Goal: Task Accomplishment & Management: Manage account settings

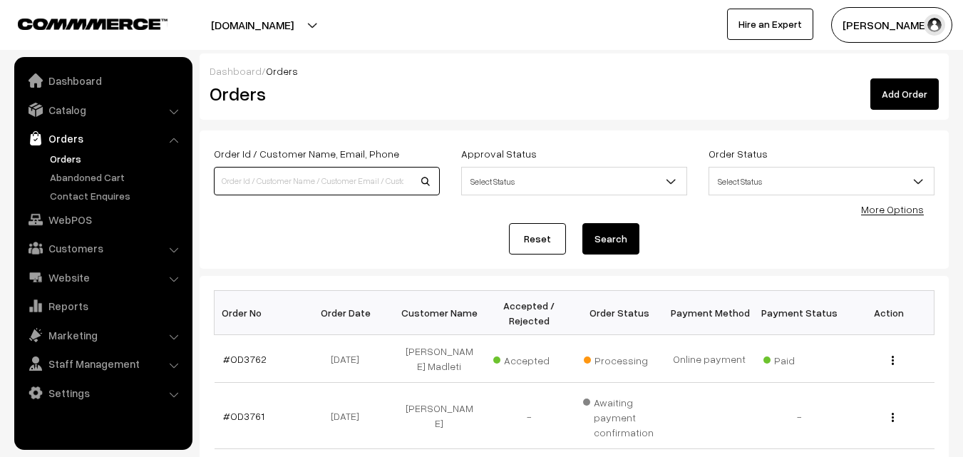
click at [230, 184] on input at bounding box center [327, 181] width 226 height 29
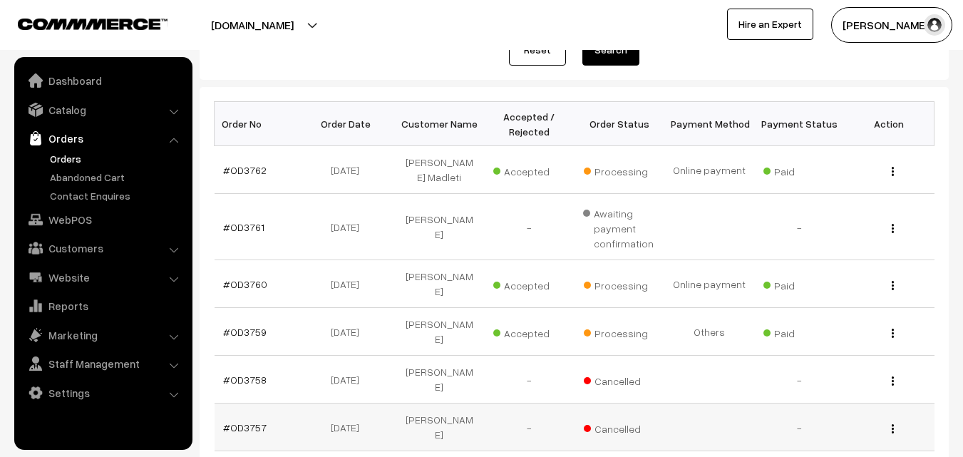
scroll to position [214, 0]
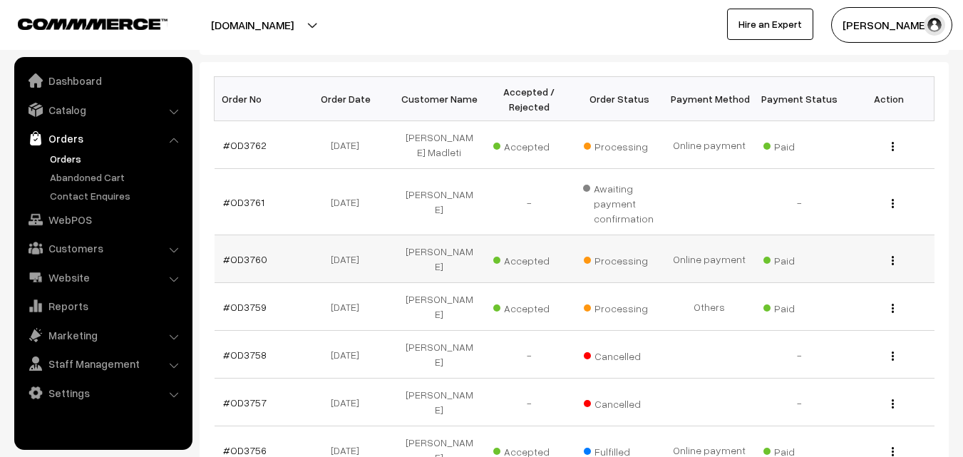
type input "kira"
click at [891, 257] on img "button" at bounding box center [892, 260] width 2 height 9
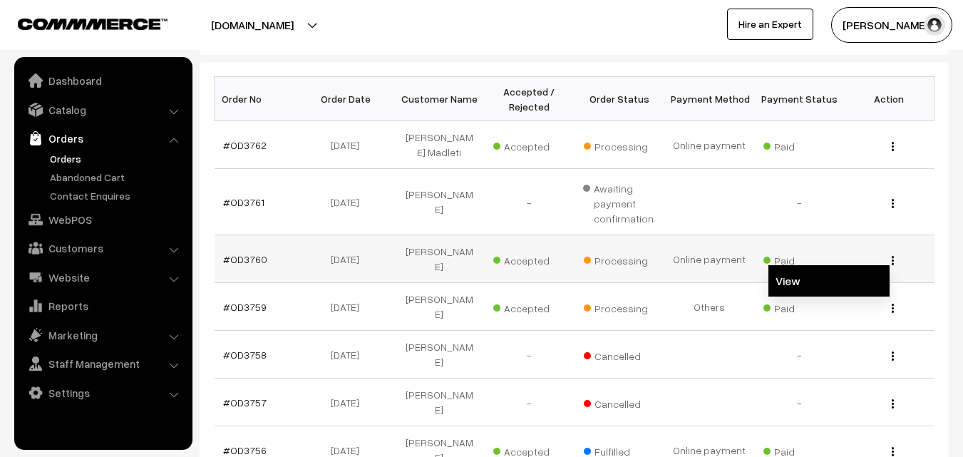
click at [849, 270] on link "View" at bounding box center [828, 280] width 121 height 31
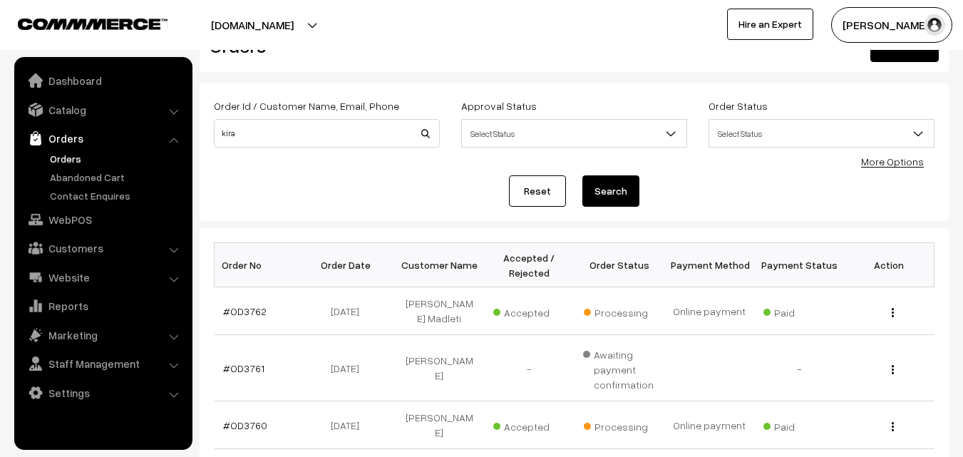
scroll to position [71, 0]
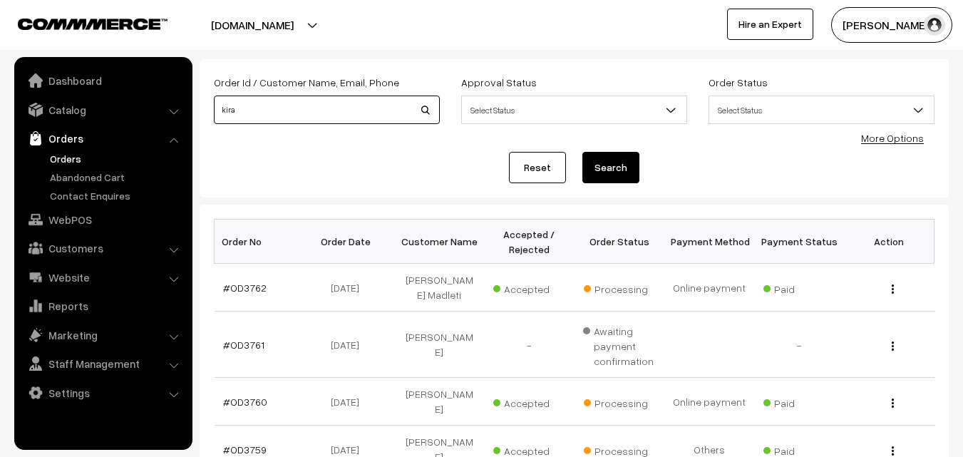
click at [250, 106] on input "kira" at bounding box center [327, 109] width 226 height 29
type input "k"
type input "mah"
click at [891, 290] on img "button" at bounding box center [892, 288] width 2 height 9
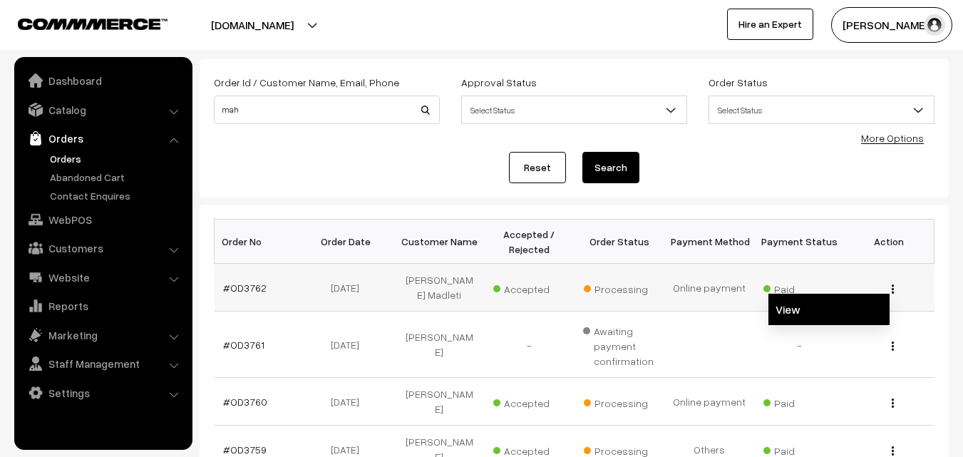
click at [840, 315] on link "View" at bounding box center [828, 309] width 121 height 31
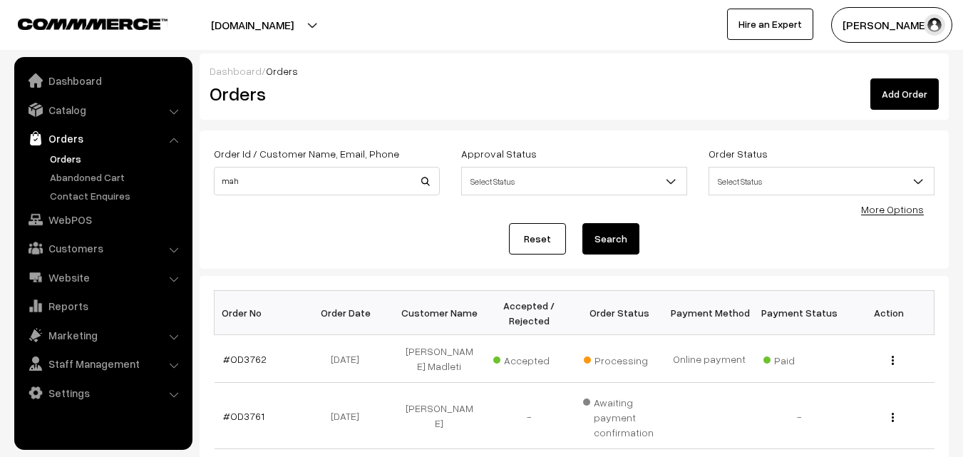
scroll to position [71, 0]
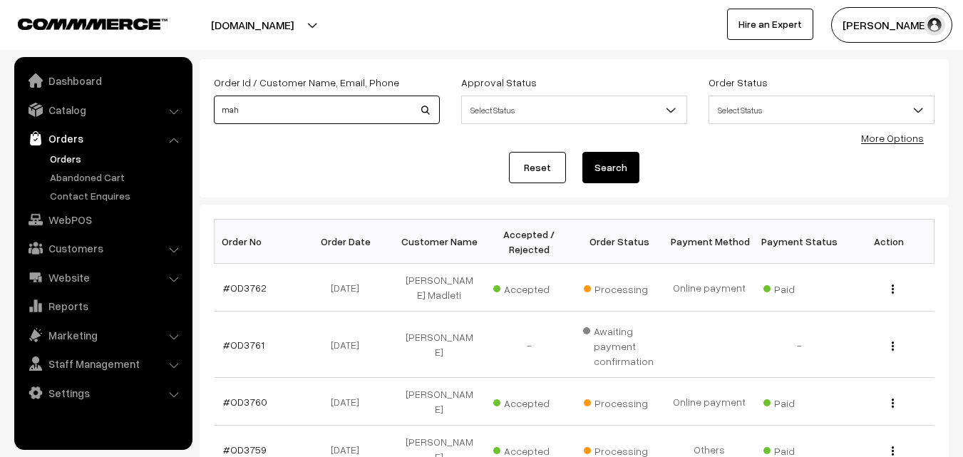
click at [271, 113] on input "mah" at bounding box center [327, 109] width 226 height 29
type input "m"
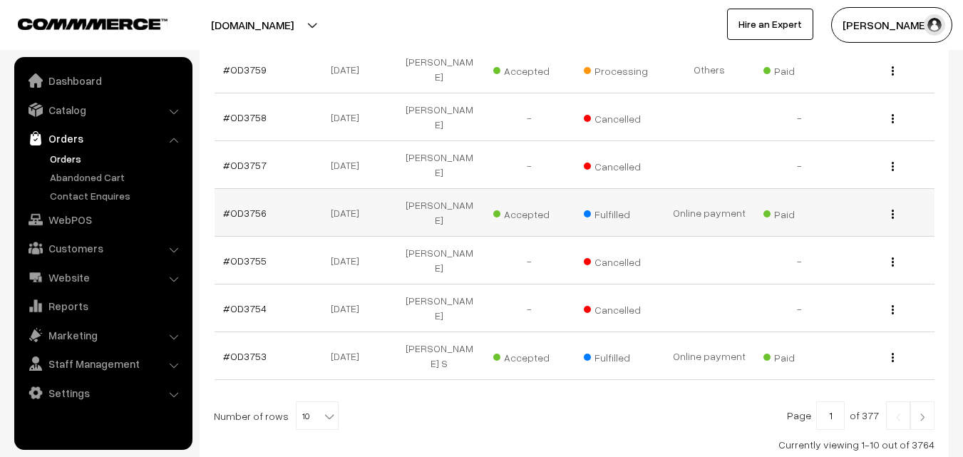
scroll to position [462, 0]
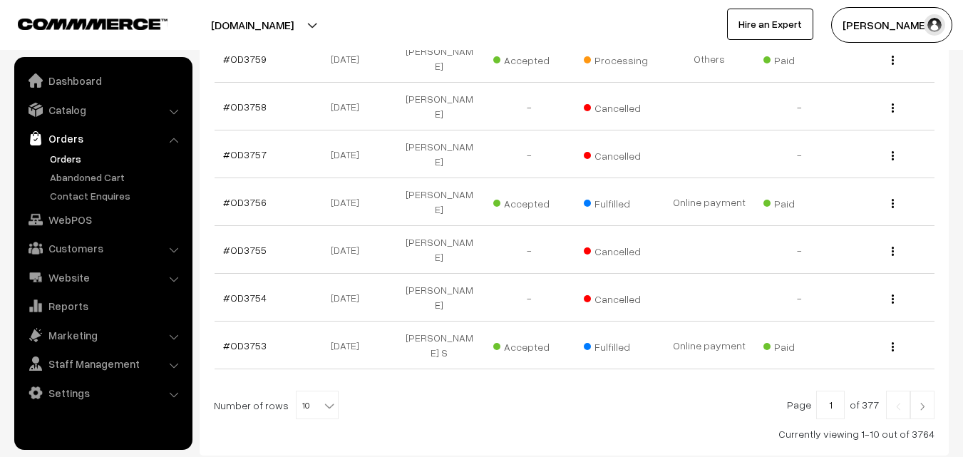
type input "bha"
click at [923, 402] on img at bounding box center [922, 406] width 13 height 9
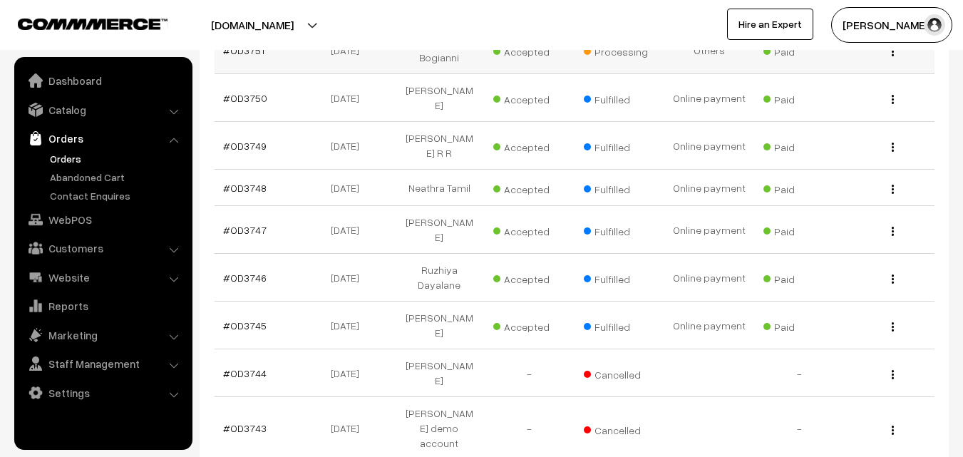
scroll to position [428, 0]
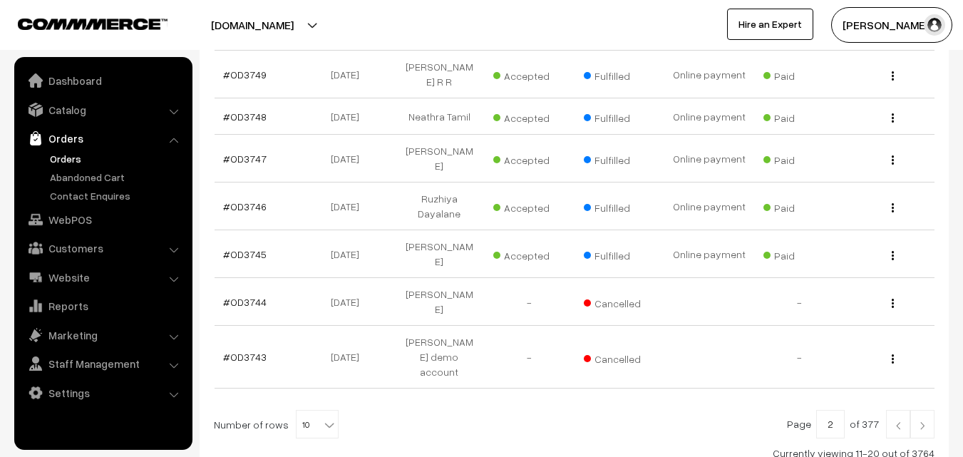
click at [920, 421] on img at bounding box center [922, 425] width 13 height 9
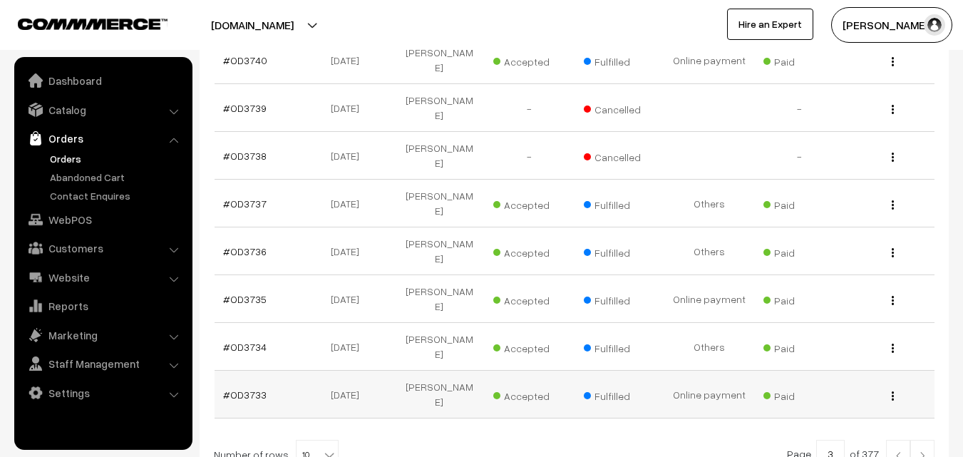
scroll to position [466, 0]
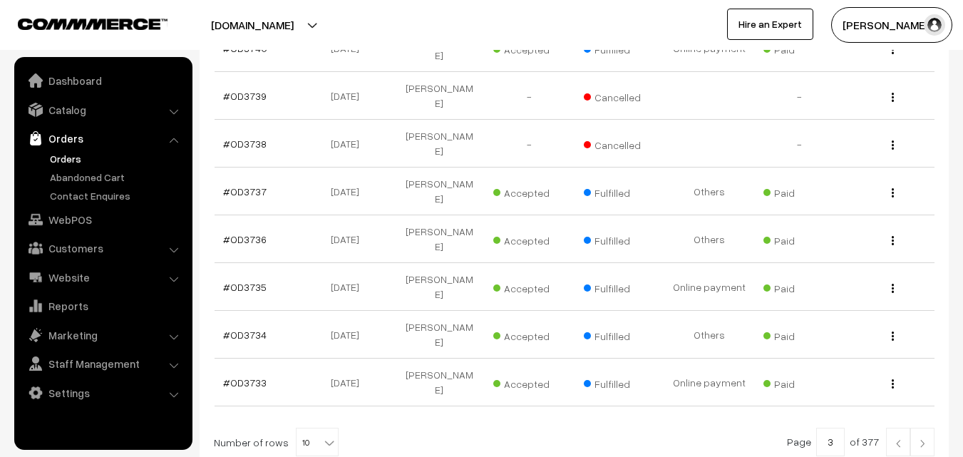
click at [920, 428] on link at bounding box center [922, 442] width 24 height 29
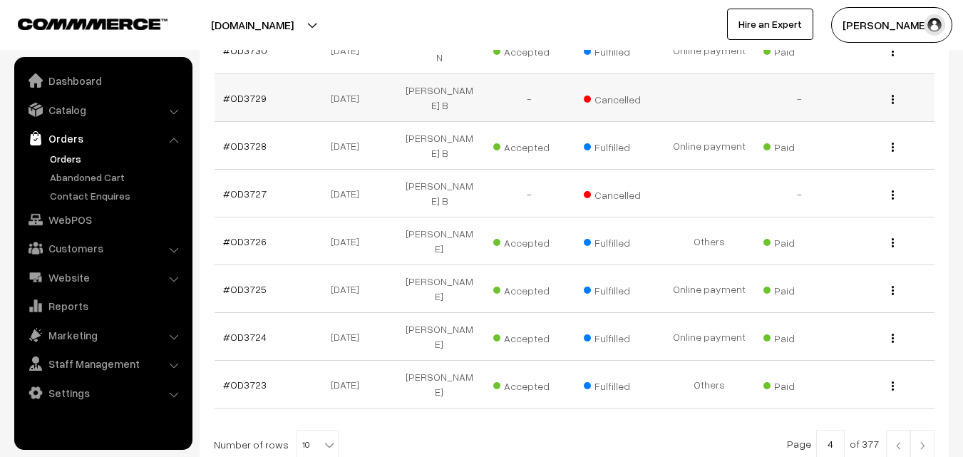
scroll to position [428, 0]
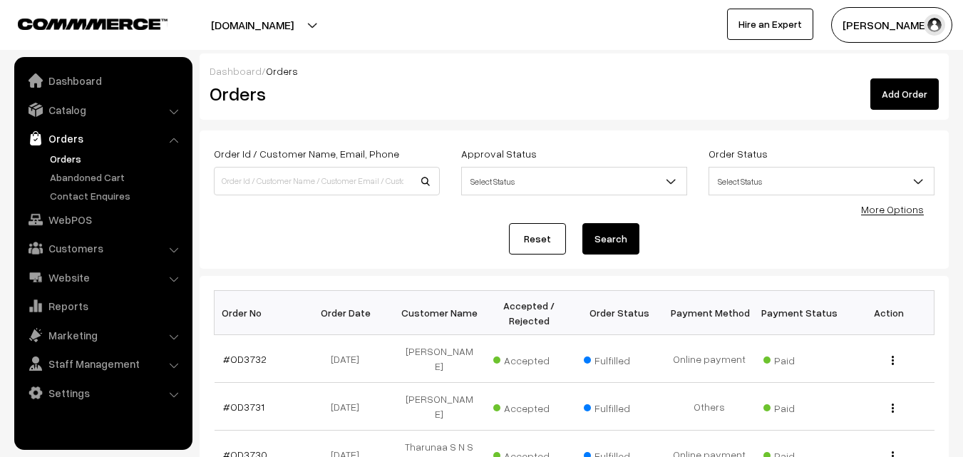
scroll to position [428, 0]
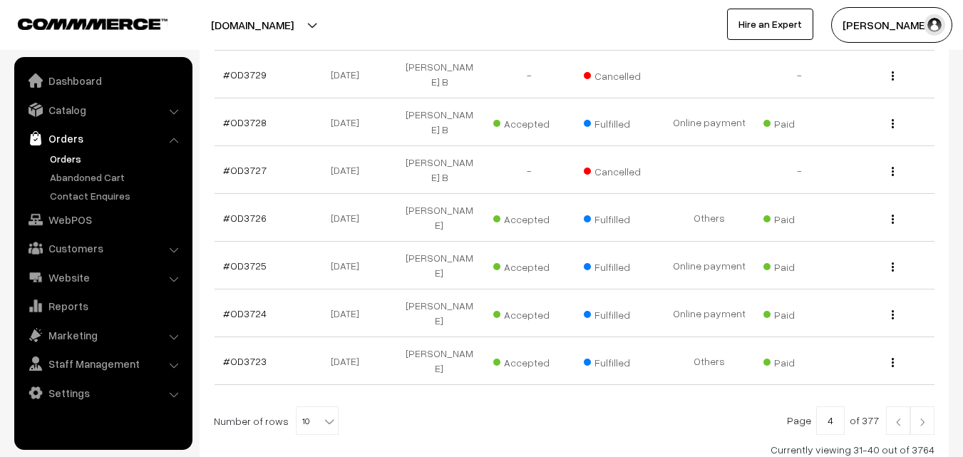
click at [899, 418] on img at bounding box center [897, 422] width 13 height 9
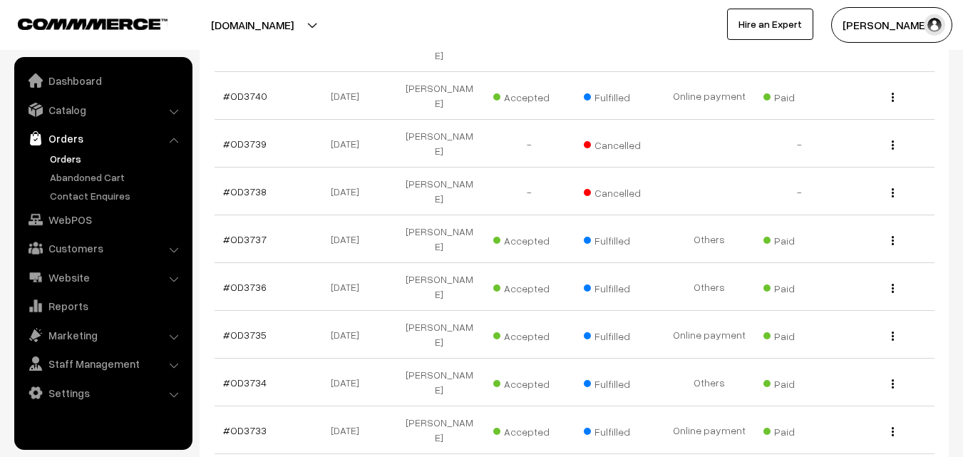
scroll to position [428, 0]
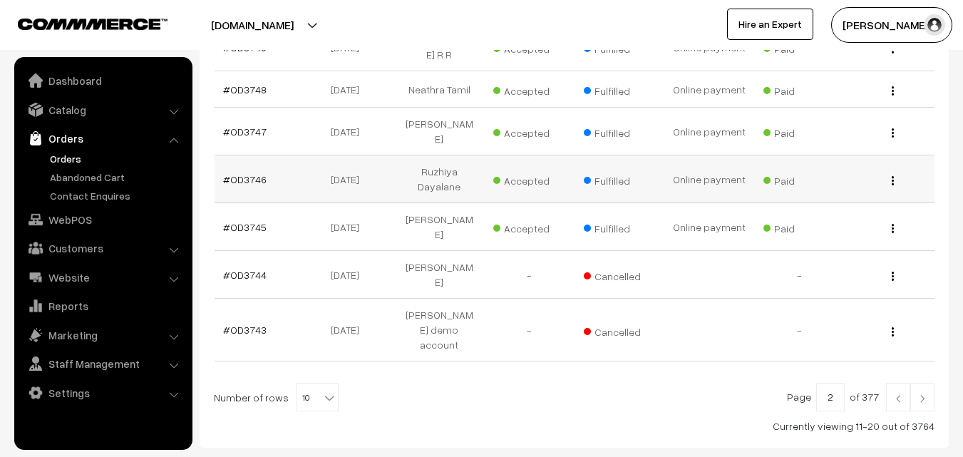
scroll to position [477, 0]
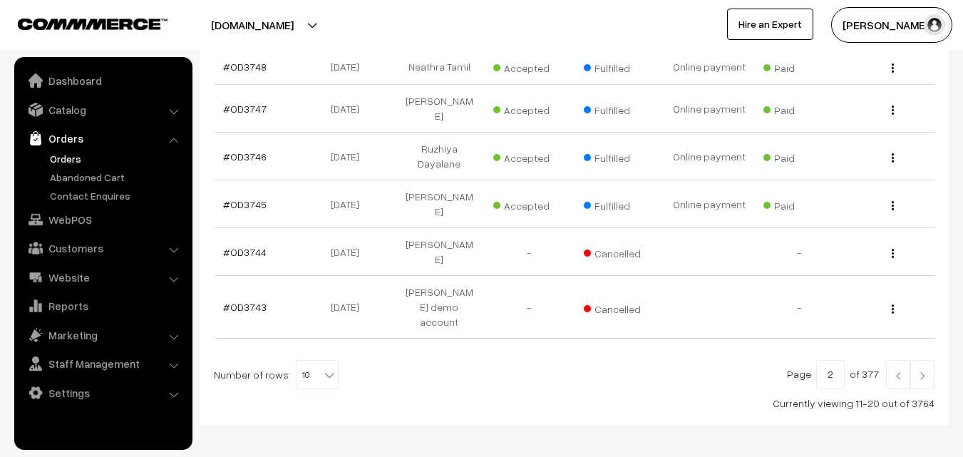
click at [894, 371] on img at bounding box center [897, 375] width 13 height 9
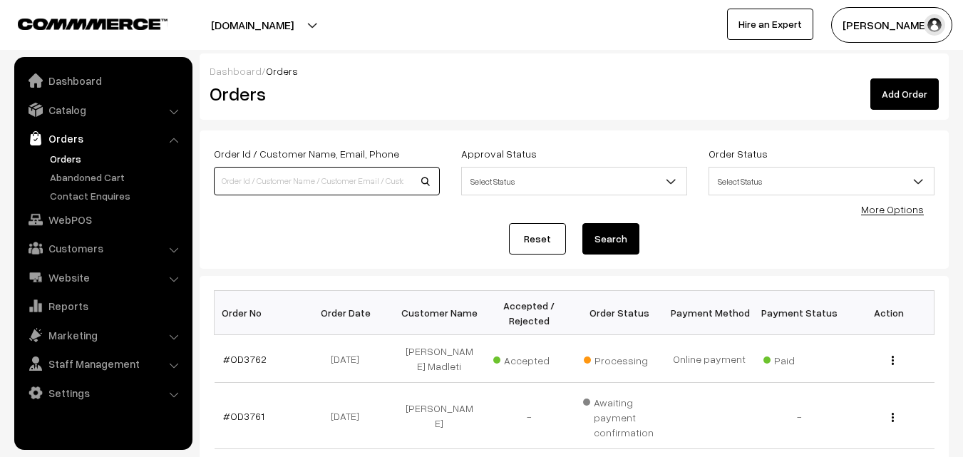
click at [230, 178] on input at bounding box center [327, 181] width 226 height 29
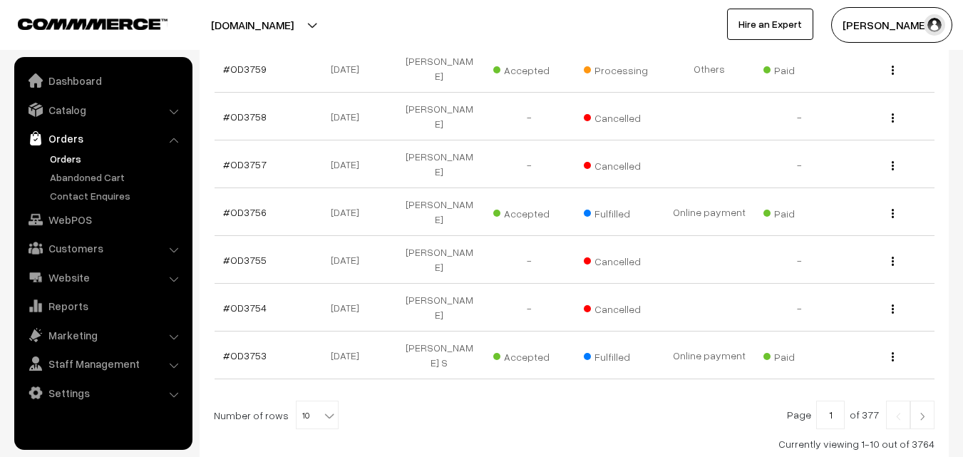
scroll to position [462, 0]
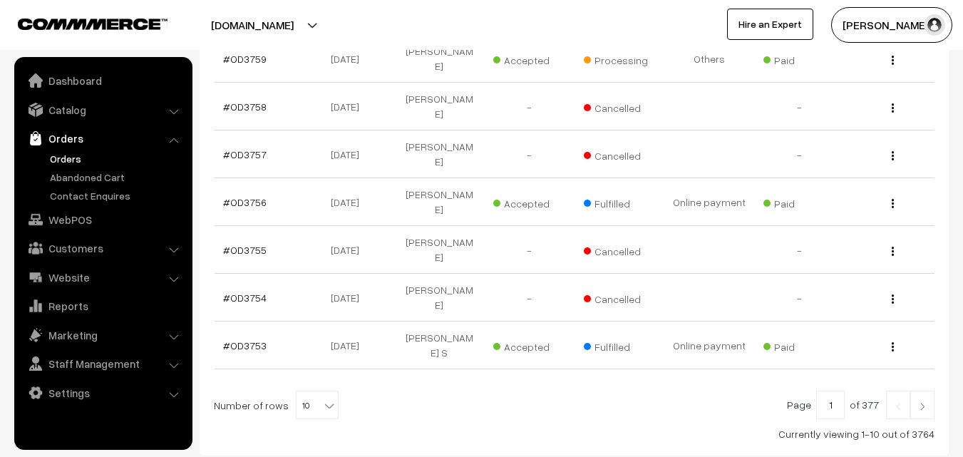
type input "bhavana"
